Goal: Information Seeking & Learning: Learn about a topic

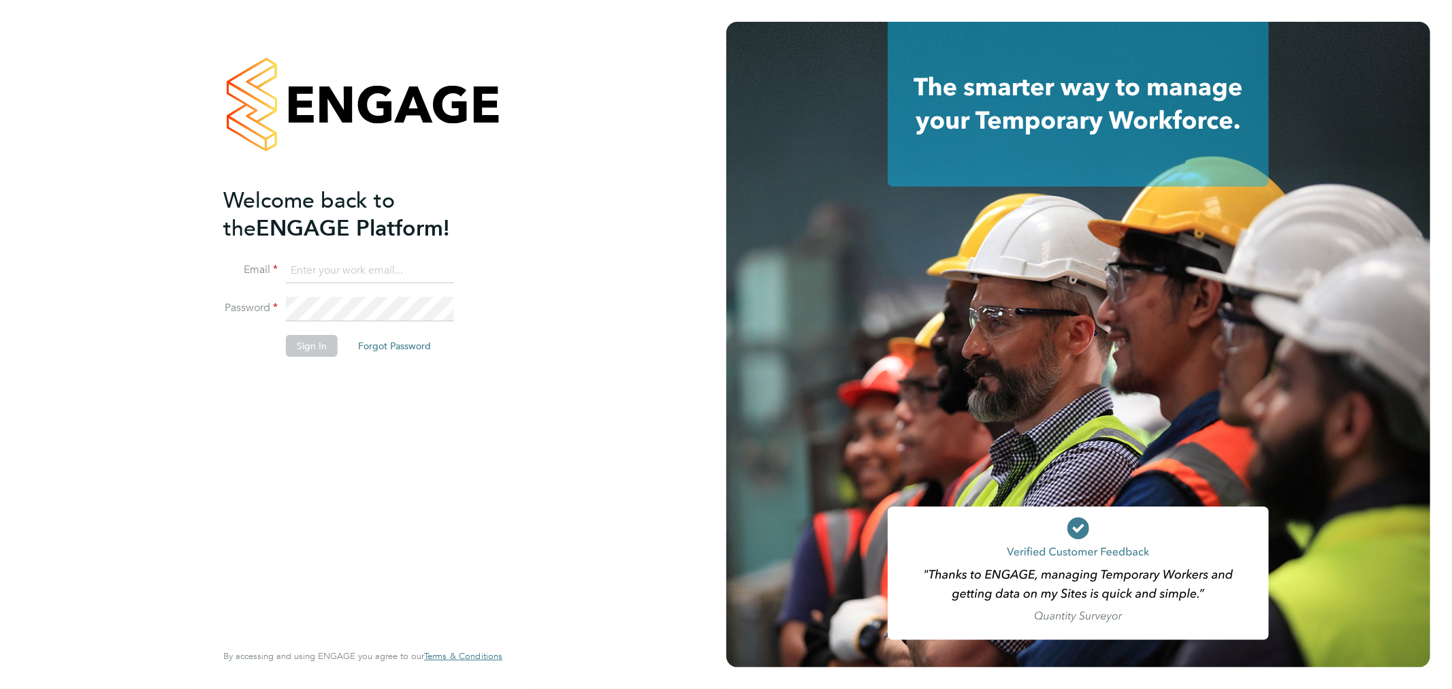
type input "sam.fullman@claremontconsulting.com"
click at [304, 345] on button "Sign In" at bounding box center [312, 346] width 52 height 22
click at [304, 345] on div "Sorry, we are having problems connecting to our services." at bounding box center [363, 344] width 726 height 689
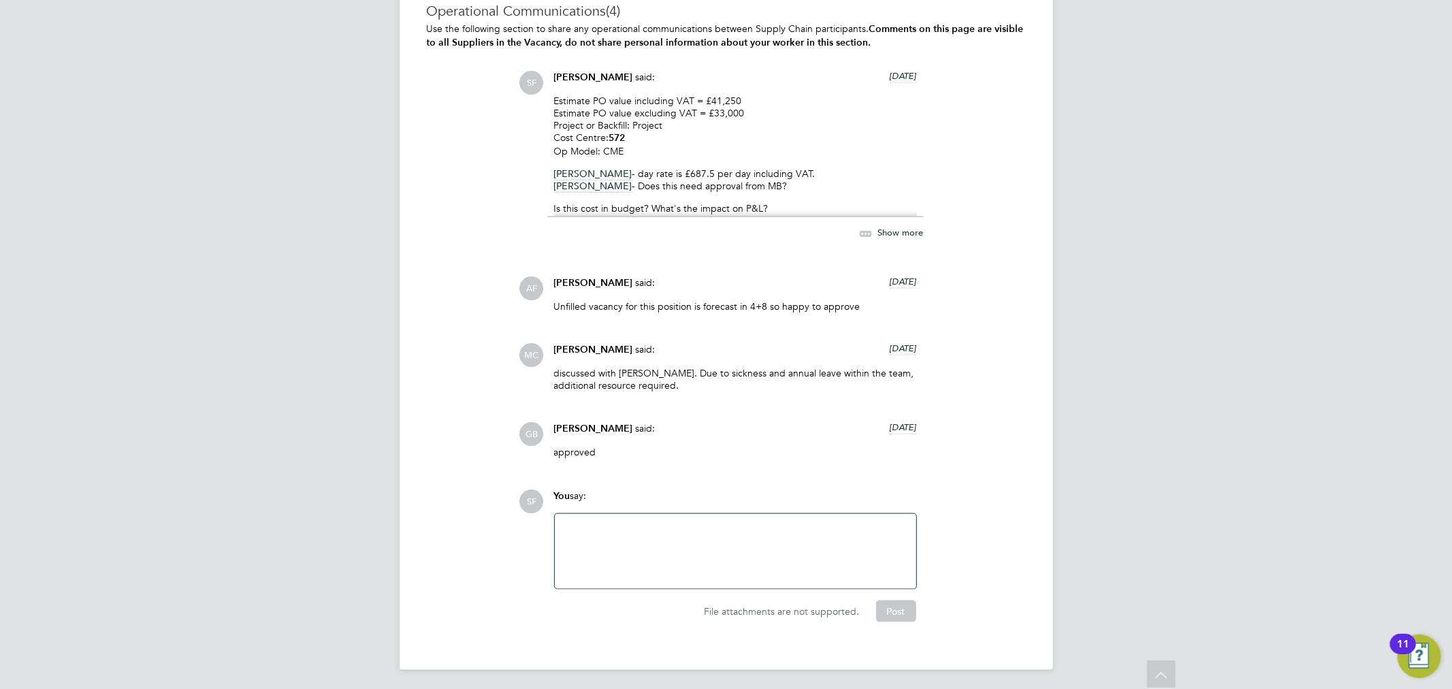
scroll to position [1529, 0]
click at [636, 542] on div at bounding box center [735, 550] width 345 height 59
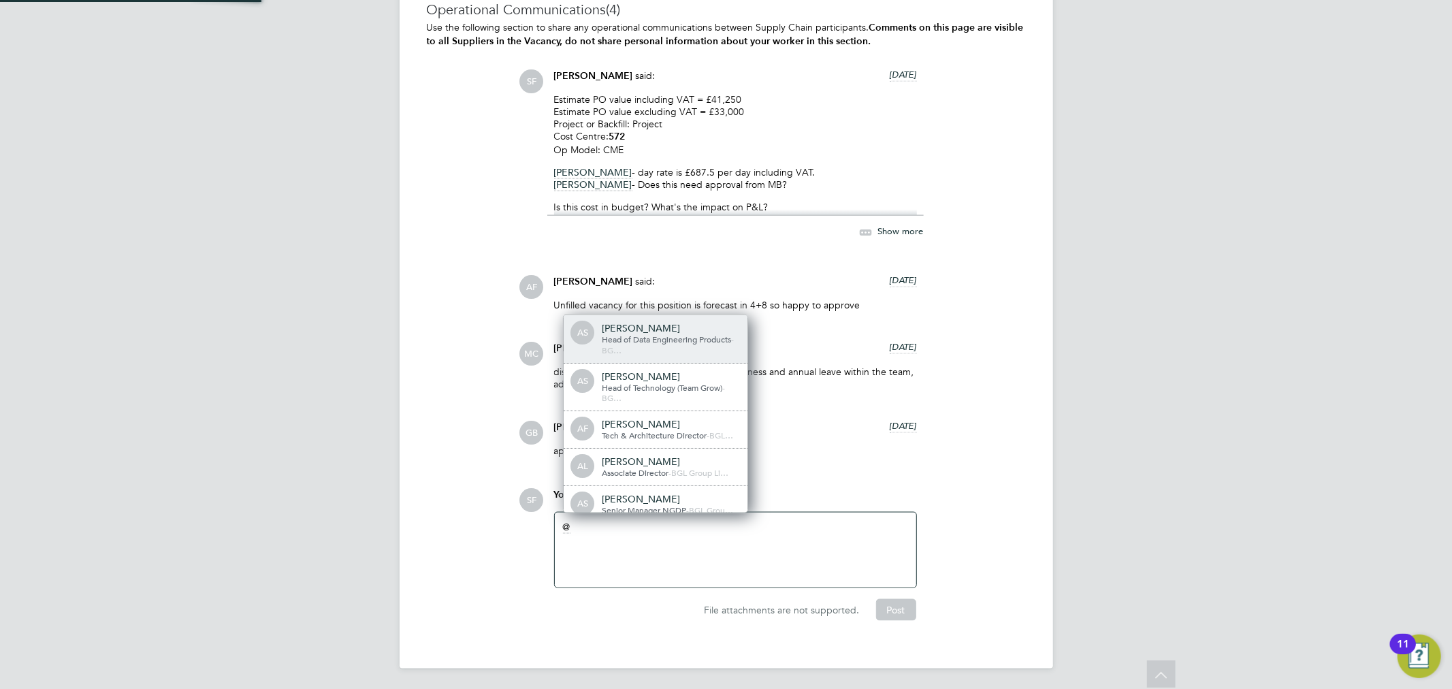
scroll to position [11, 137]
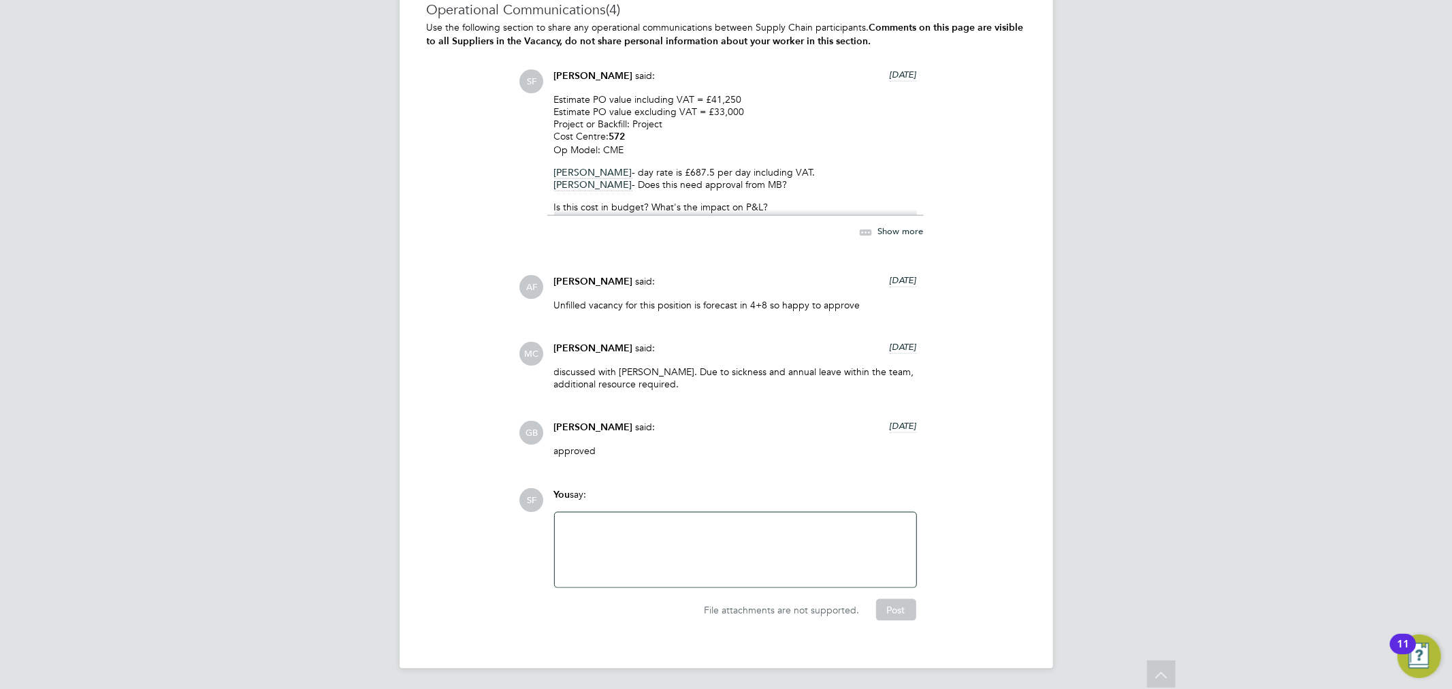
click at [879, 229] on span "Show more" at bounding box center [901, 231] width 46 height 12
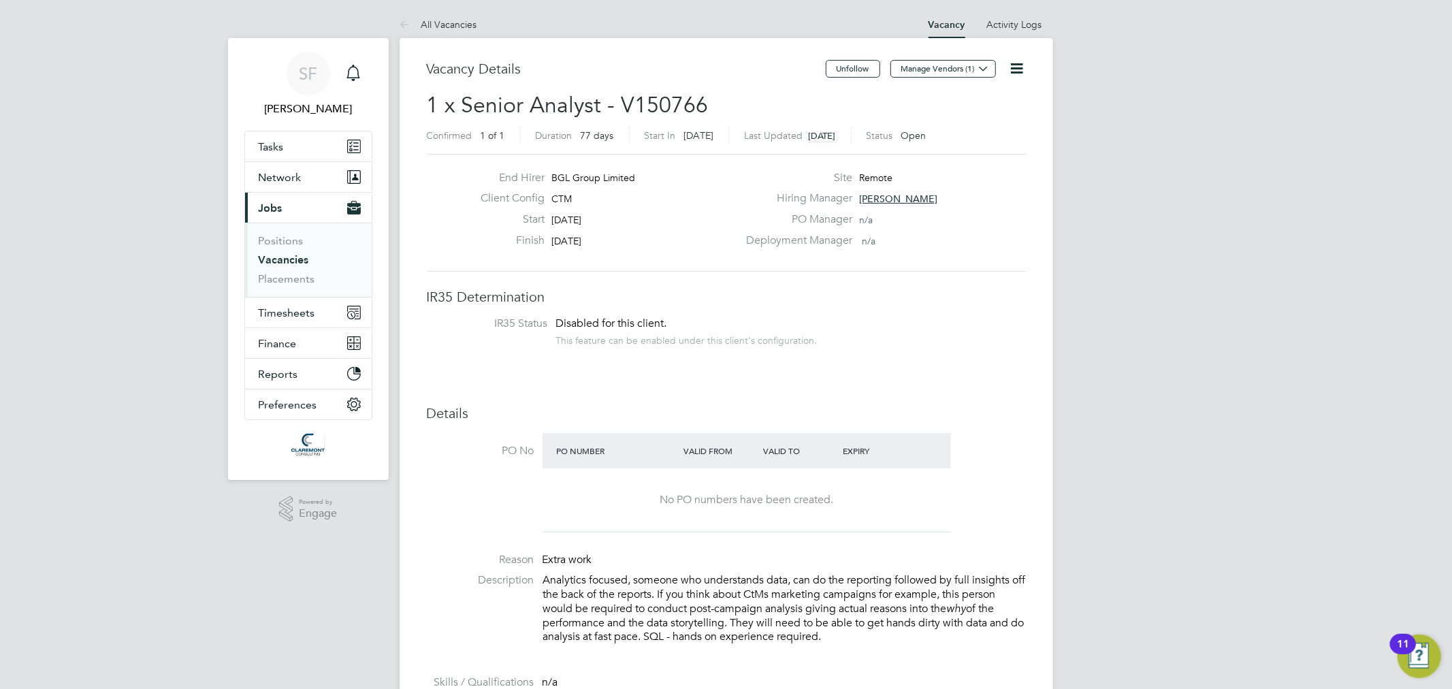
click at [282, 259] on link "Vacancies" at bounding box center [284, 259] width 50 height 13
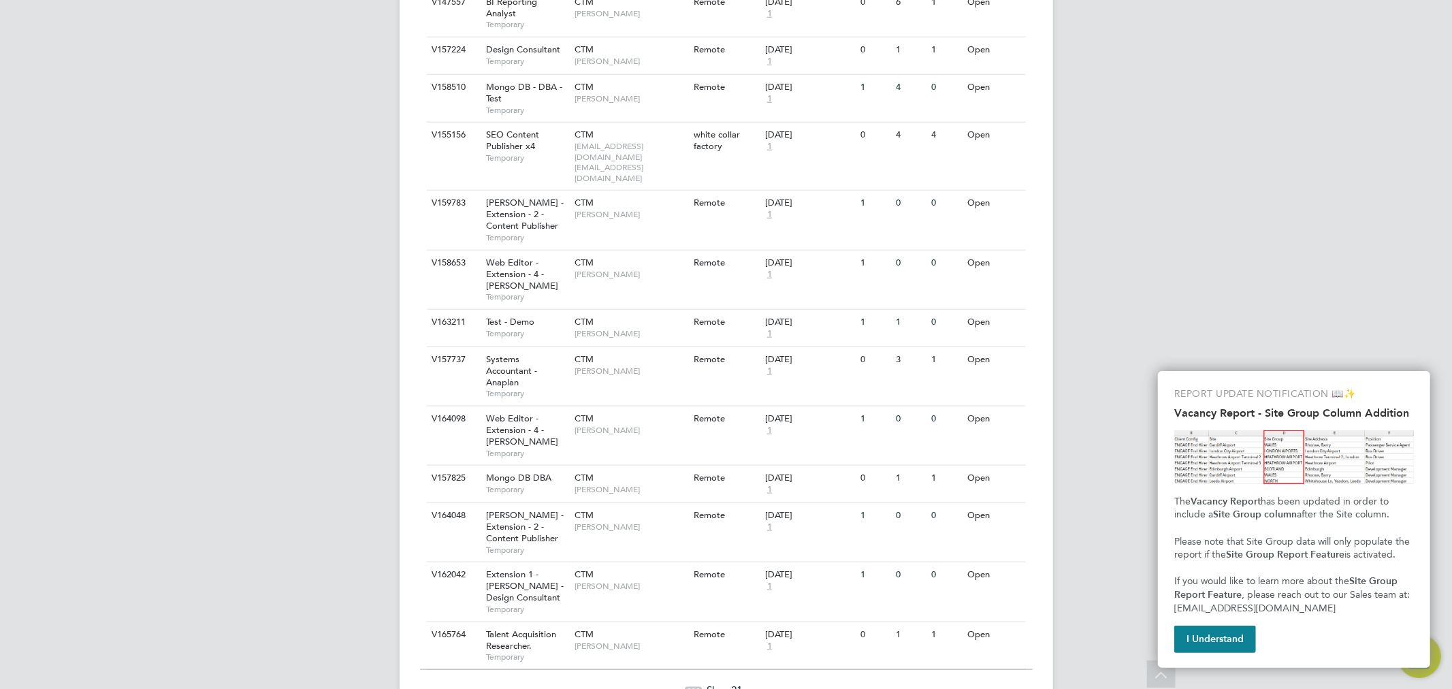
scroll to position [1234, 0]
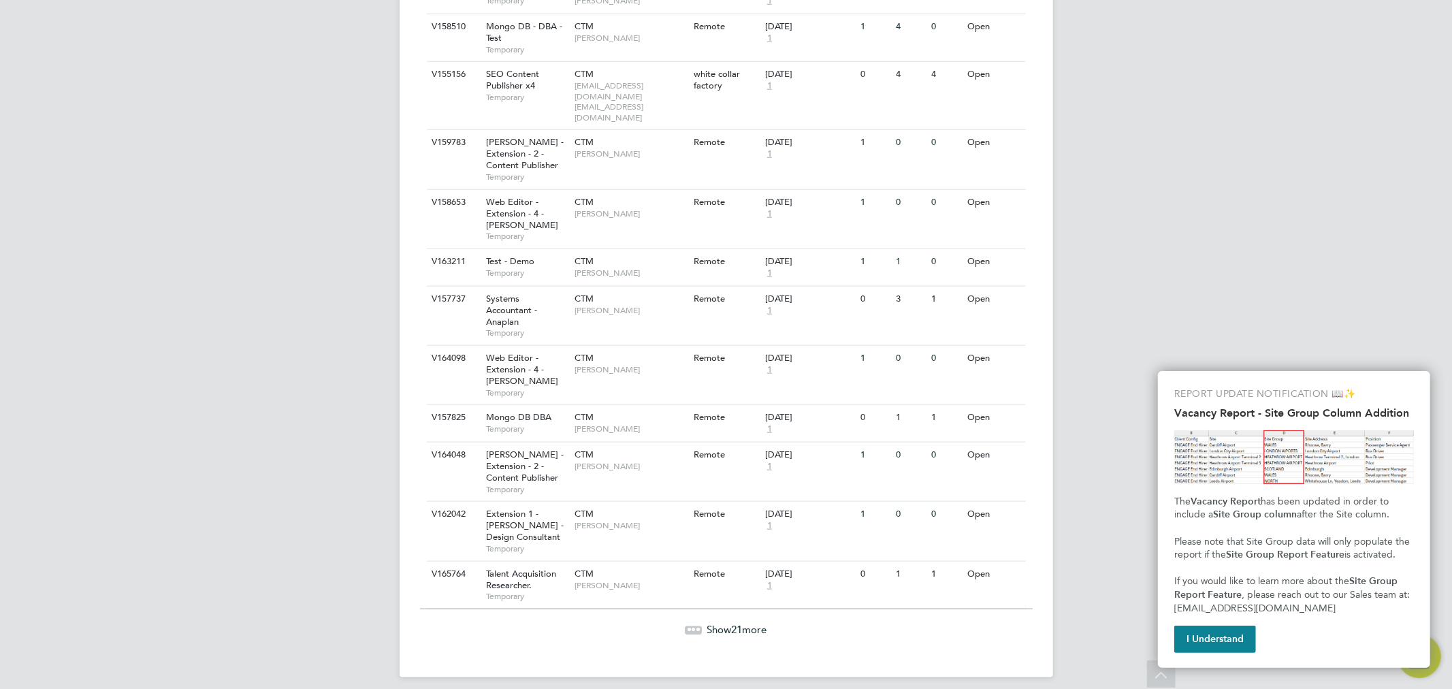
click at [733, 623] on span "21" at bounding box center [737, 629] width 11 height 13
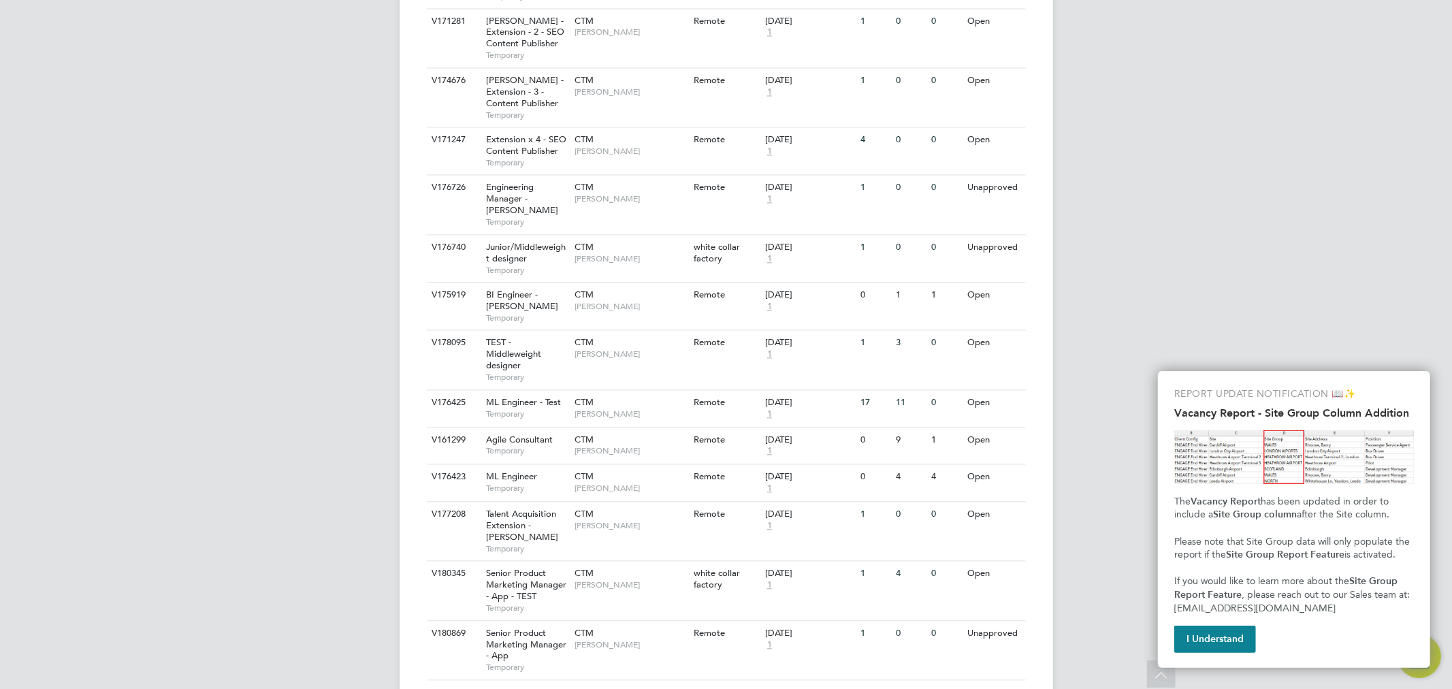
scroll to position [2296, 0]
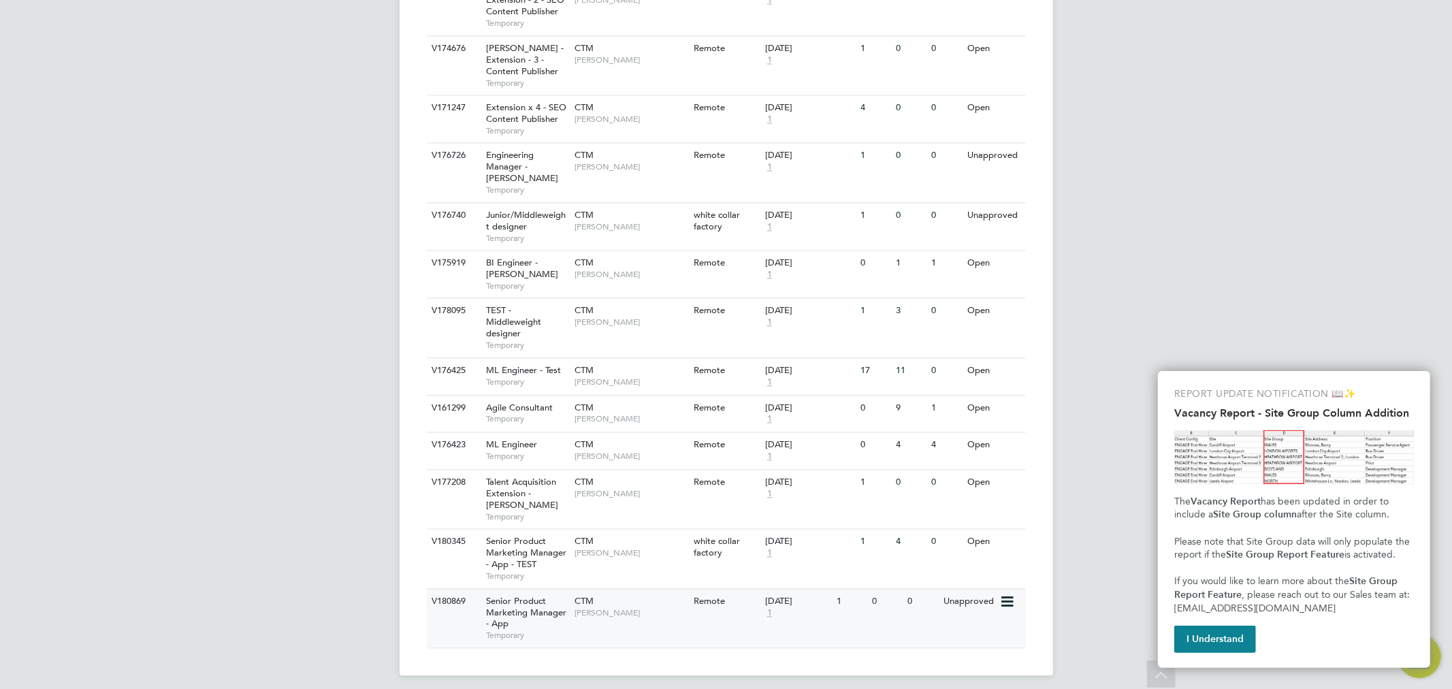
click at [588, 607] on span "[PERSON_NAME]" at bounding box center [630, 612] width 112 height 11
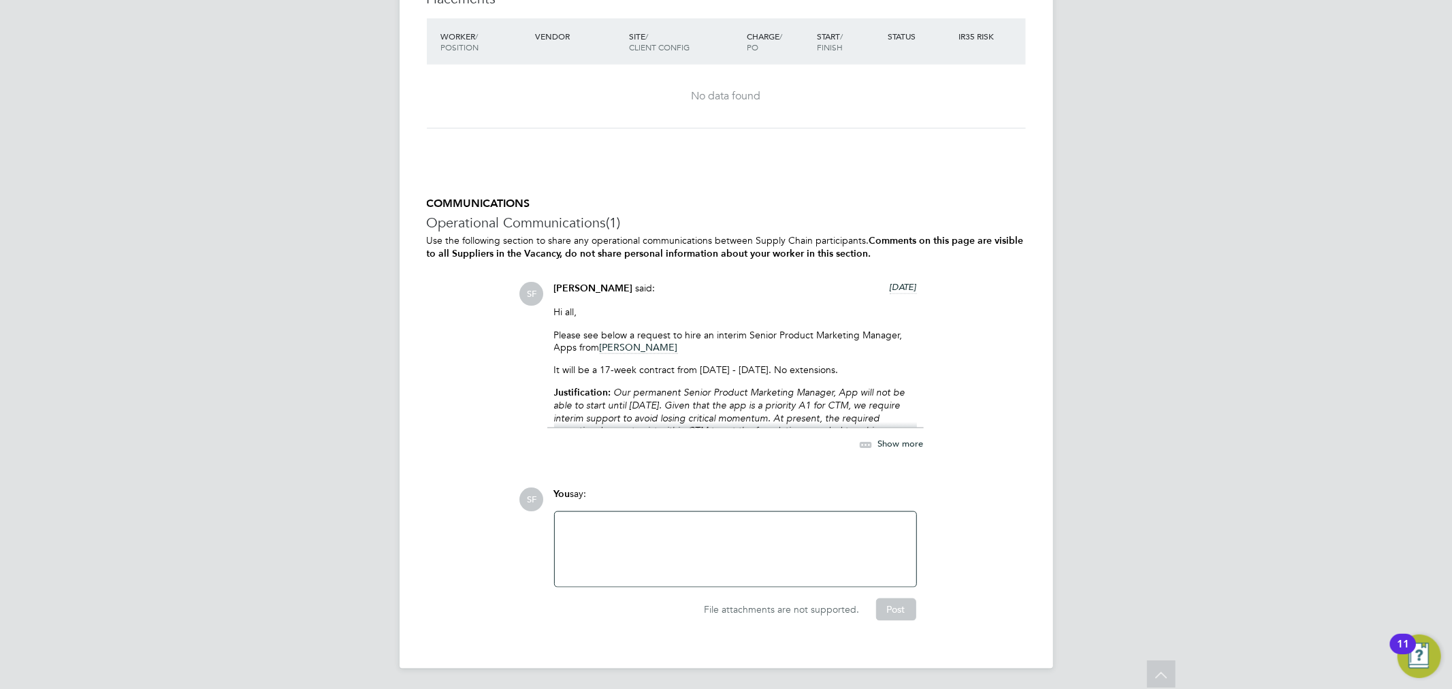
scroll to position [1324, 0]
click at [886, 443] on span "Show more" at bounding box center [901, 446] width 46 height 12
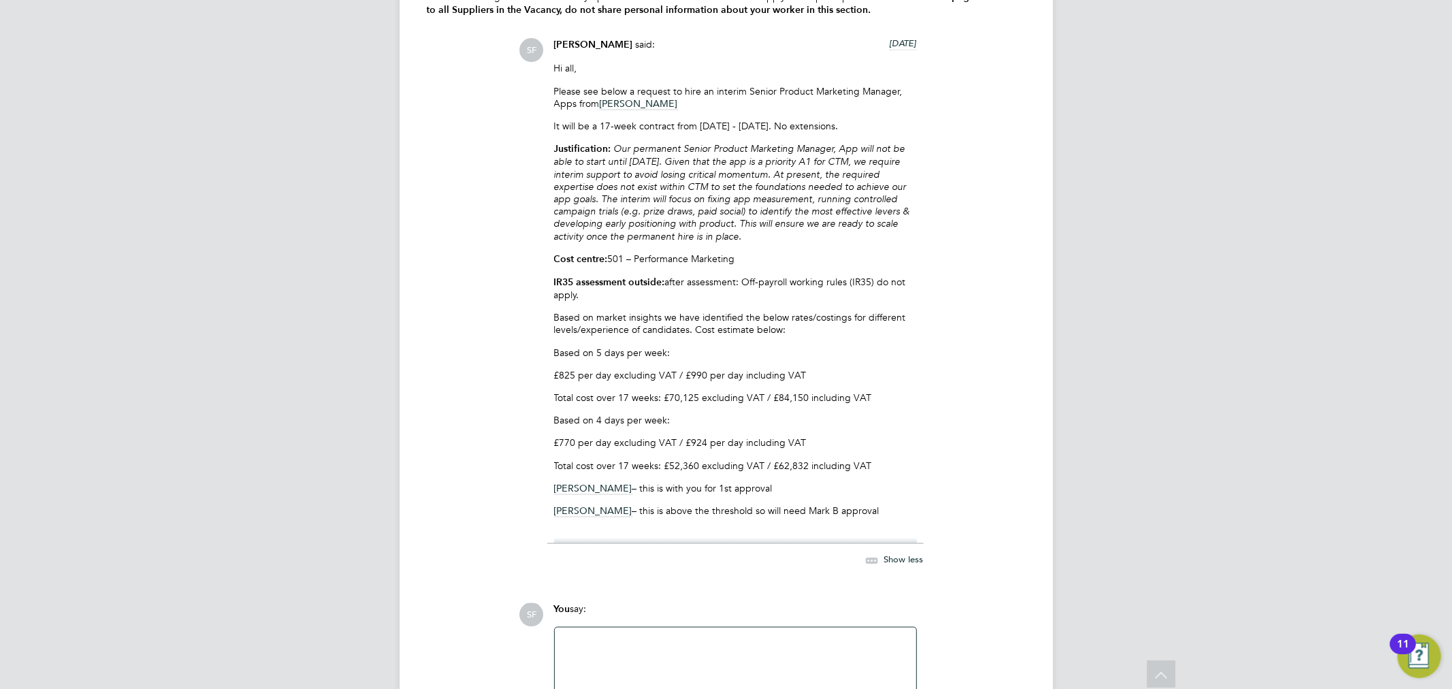
scroll to position [1576, 0]
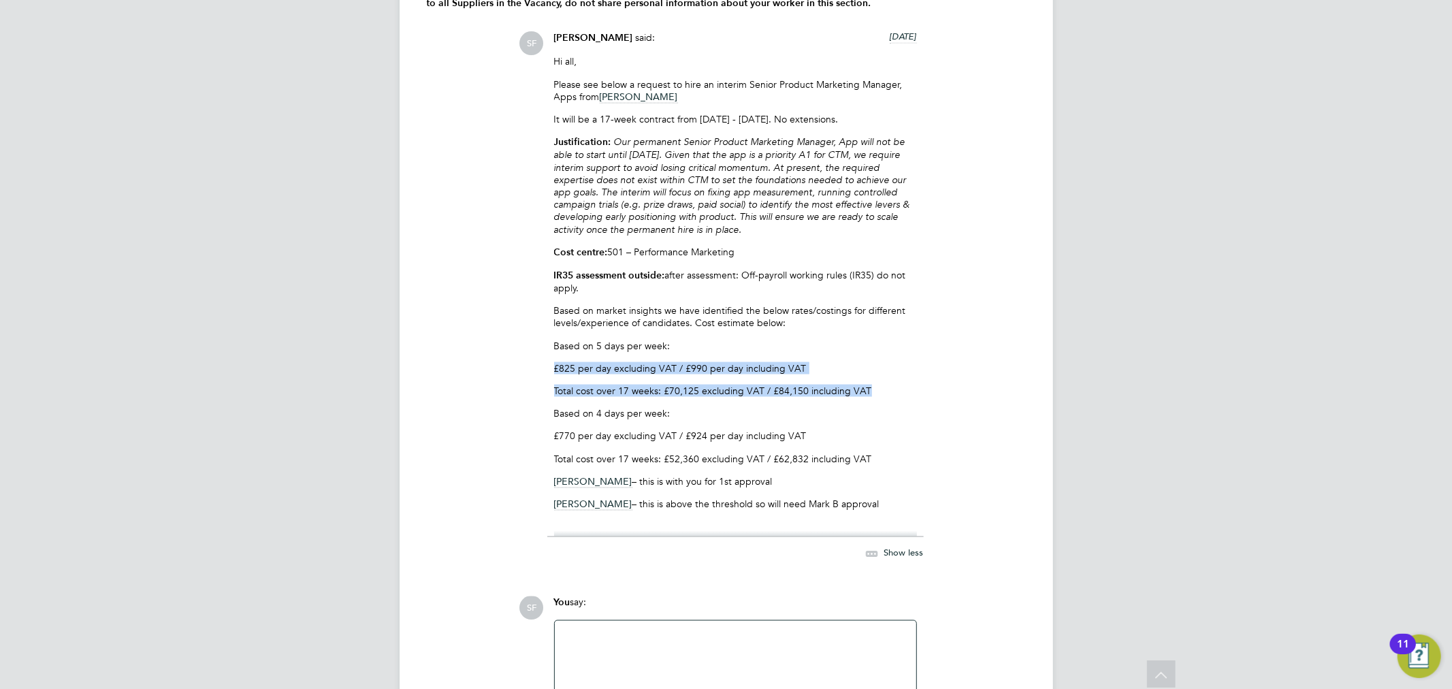
drag, startPoint x: 866, startPoint y: 400, endPoint x: 549, endPoint y: 368, distance: 318.8
click at [549, 368] on div "[PERSON_NAME] said: [DATE] Hi all, Please see below a request to hire an interi…" at bounding box center [735, 303] width 376 height 544
click at [737, 259] on p "Cost centre: 501 – Performance Marketing" at bounding box center [735, 252] width 363 height 13
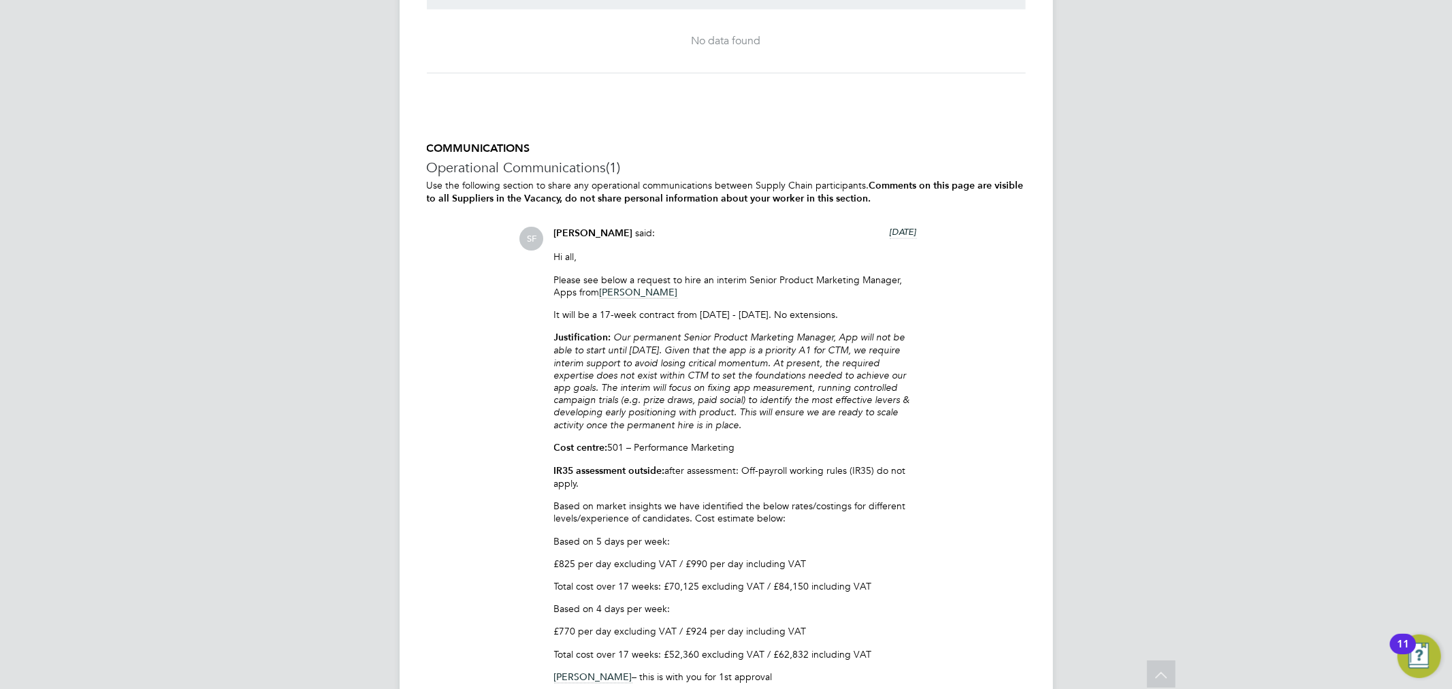
scroll to position [1379, 0]
